Goal: Transaction & Acquisition: Book appointment/travel/reservation

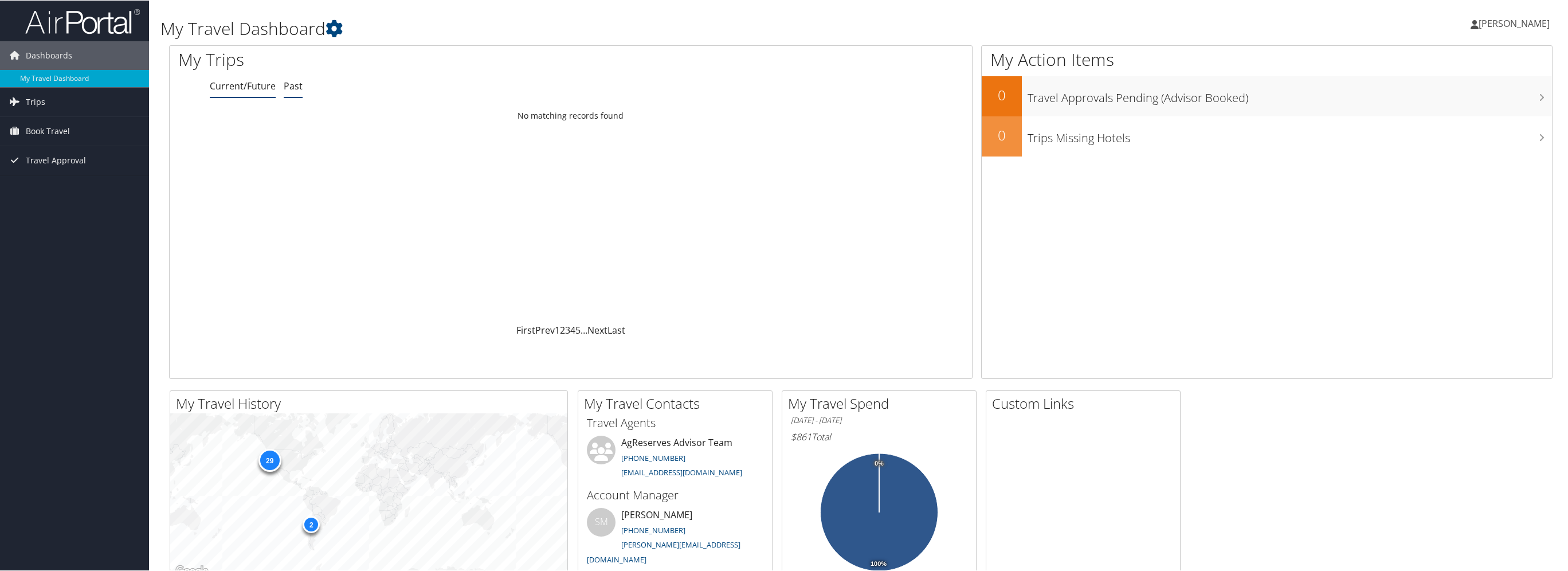
click at [292, 87] on link "Past" at bounding box center [293, 85] width 19 height 13
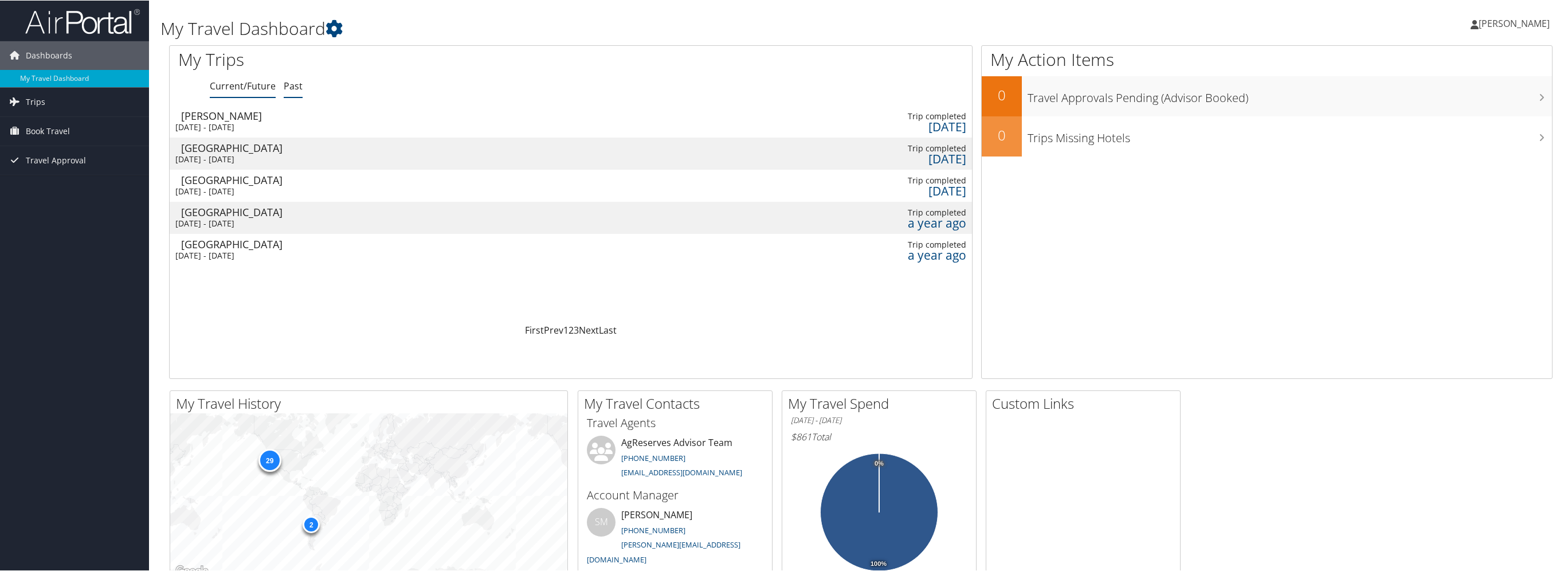
click at [257, 85] on link "Current/Future" at bounding box center [243, 85] width 66 height 13
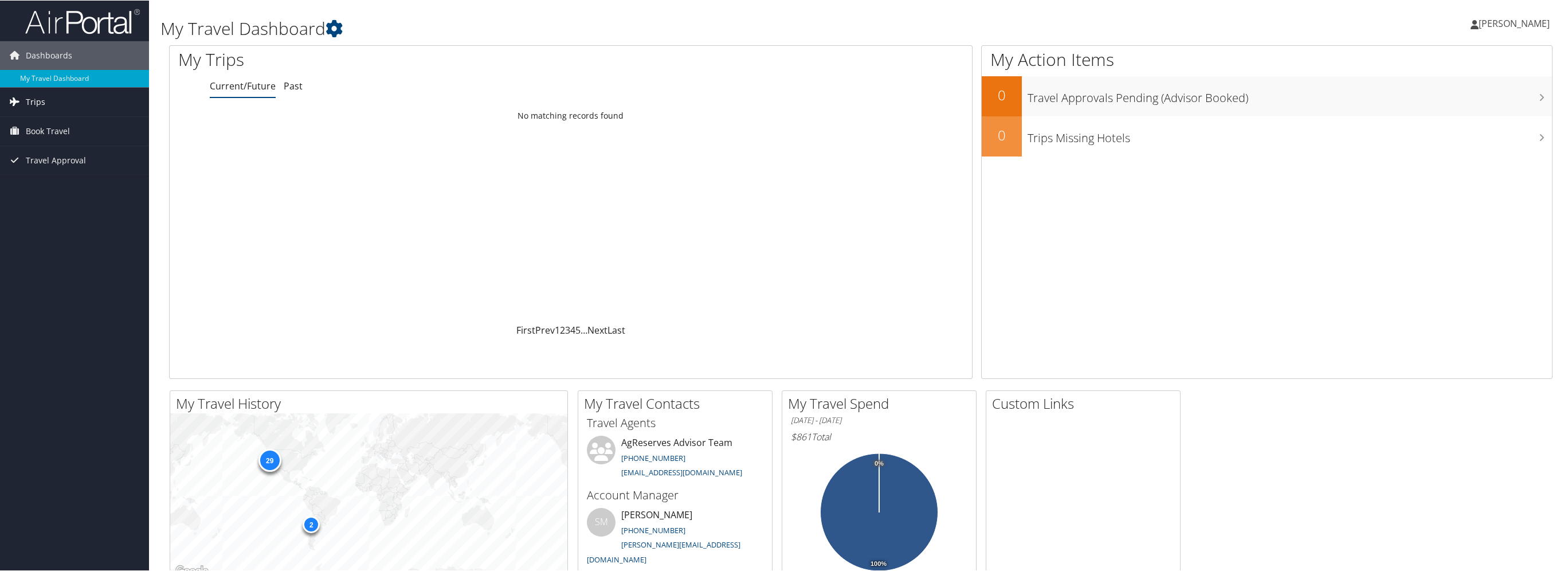
click at [65, 103] on link "Trips" at bounding box center [74, 101] width 149 height 29
click at [51, 176] on span "Book Travel" at bounding box center [48, 182] width 44 height 29
click at [78, 239] on link "Book/Manage Online Trips" at bounding box center [74, 239] width 149 height 17
